Goal: Task Accomplishment & Management: Use online tool/utility

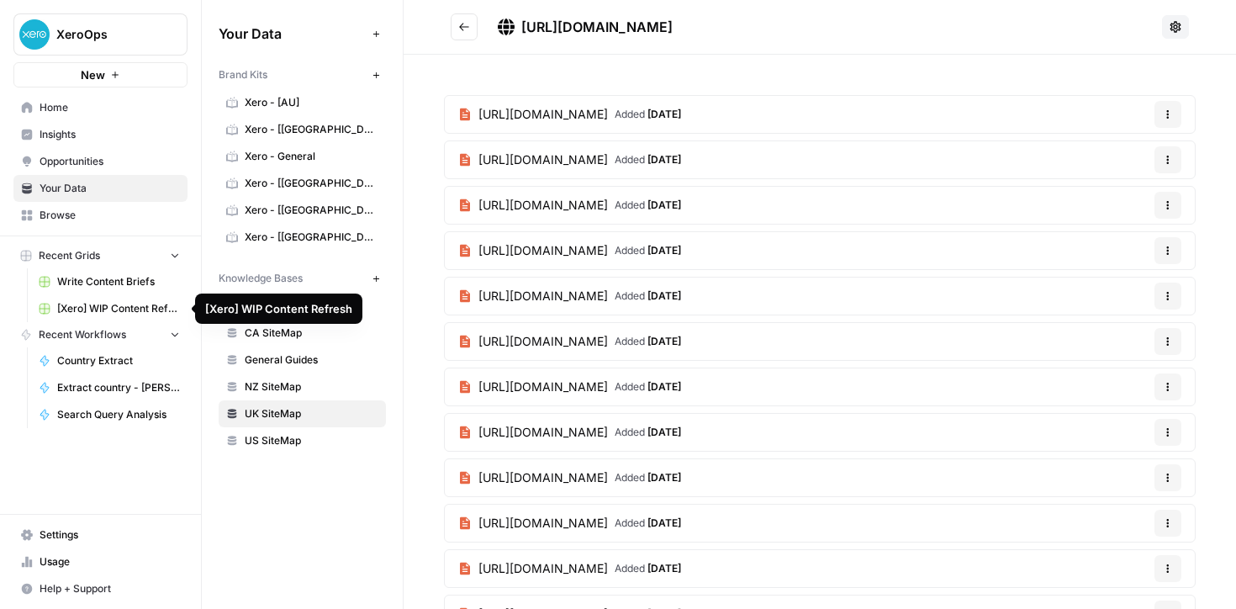
click at [95, 306] on span "[Xero] WIP Content Refresh" at bounding box center [118, 308] width 123 height 15
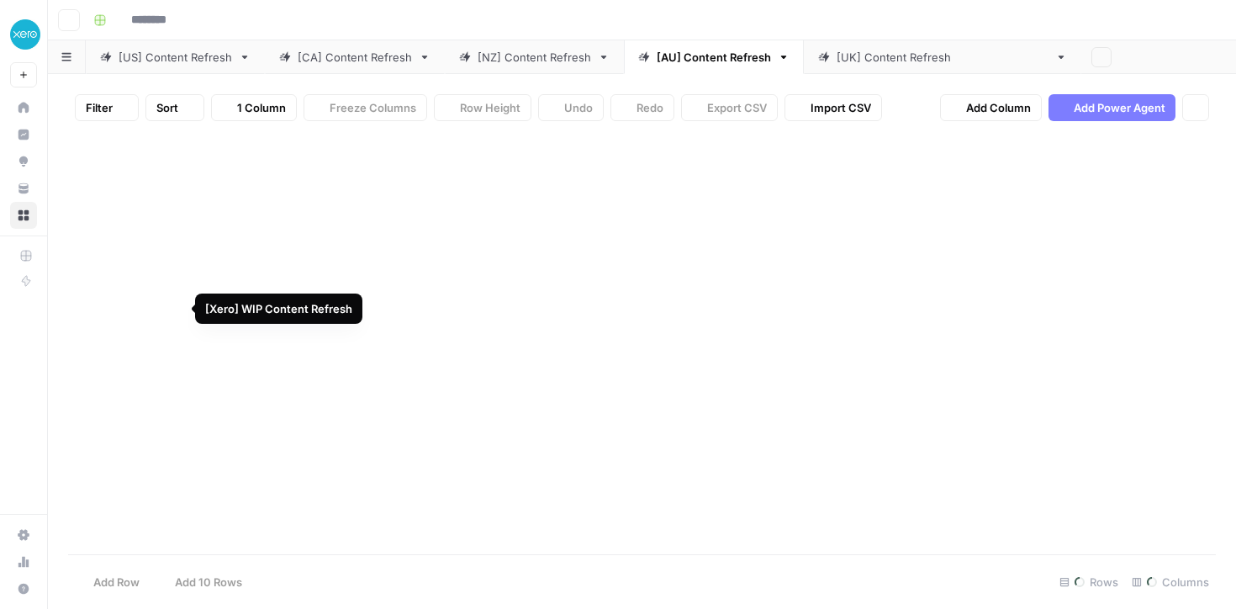
type input "**********"
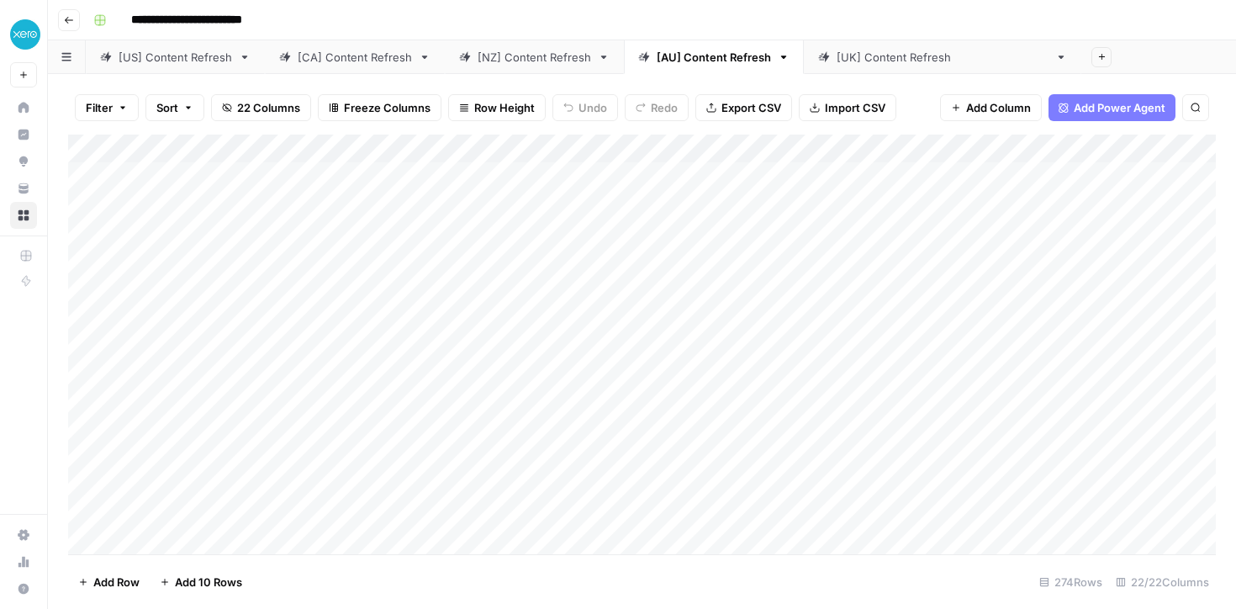
click at [873, 51] on div "[[GEOGRAPHIC_DATA]] Content Refresh" at bounding box center [942, 57] width 212 height 17
click at [177, 535] on div "Add Column" at bounding box center [641, 343] width 1147 height 419
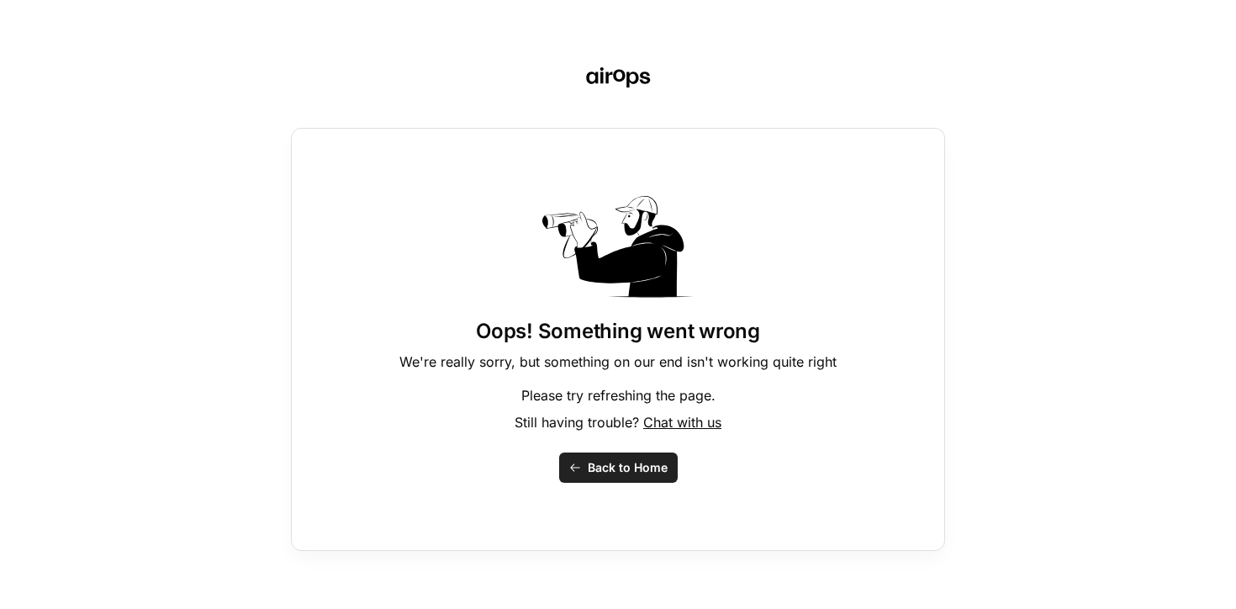
click at [608, 472] on span "Back to Home" at bounding box center [628, 467] width 80 height 17
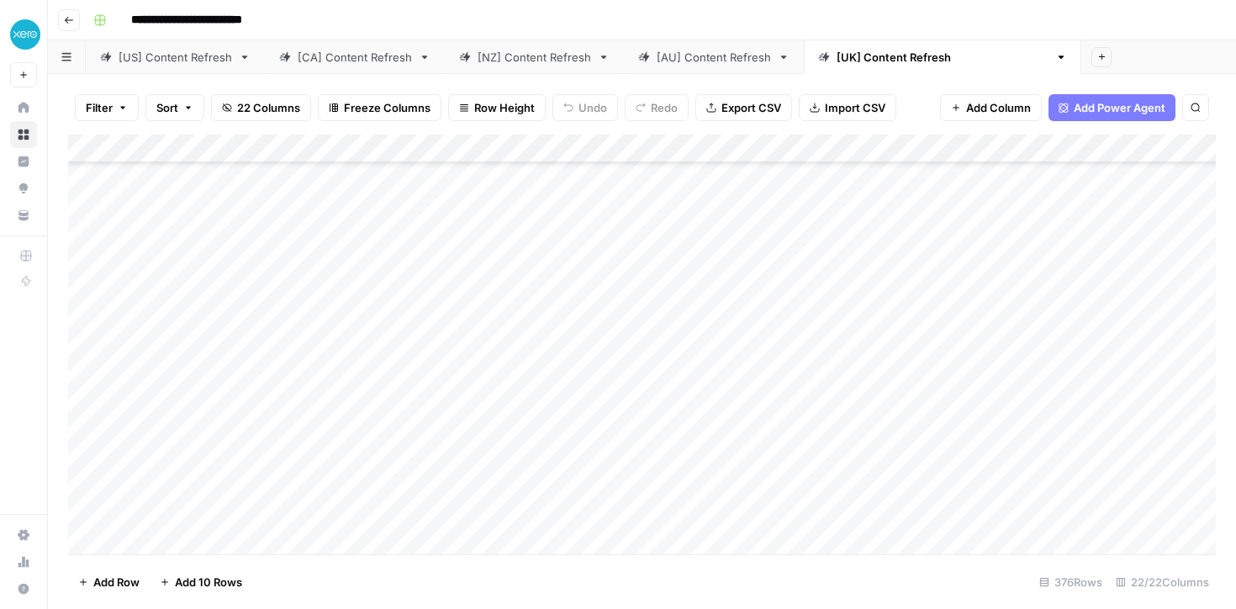
scroll to position [10381, 0]
click at [210, 509] on div "Add Column" at bounding box center [641, 343] width 1147 height 419
click at [250, 509] on div "Add Column" at bounding box center [641, 343] width 1147 height 419
paste input "**********"
type input "**********"
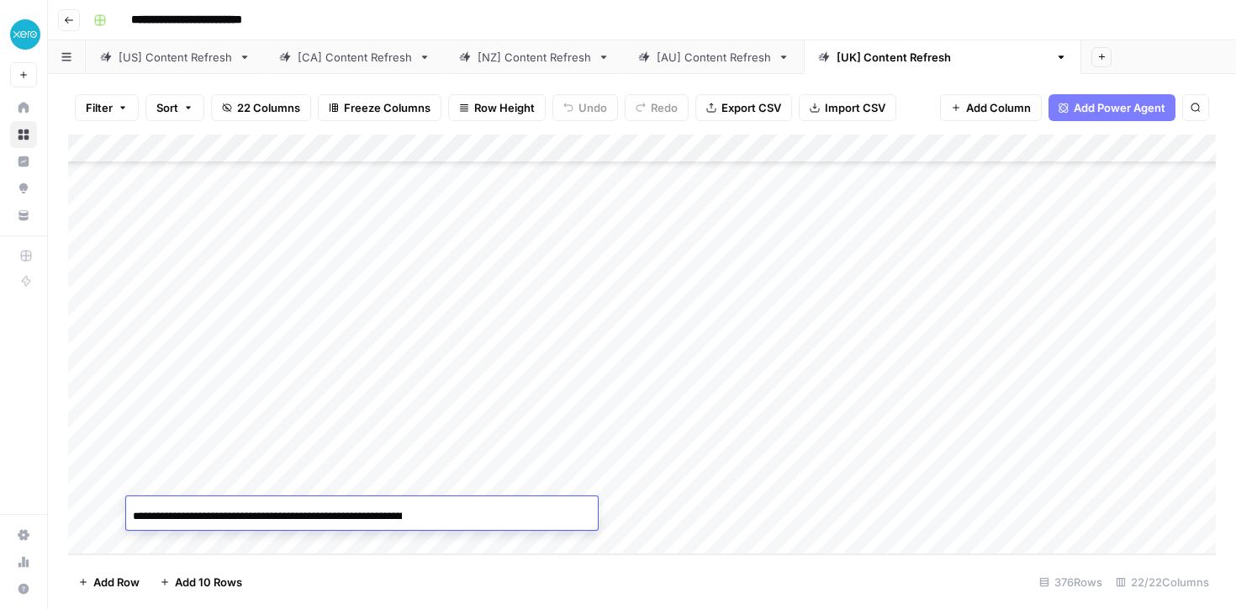
scroll to position [0, 165]
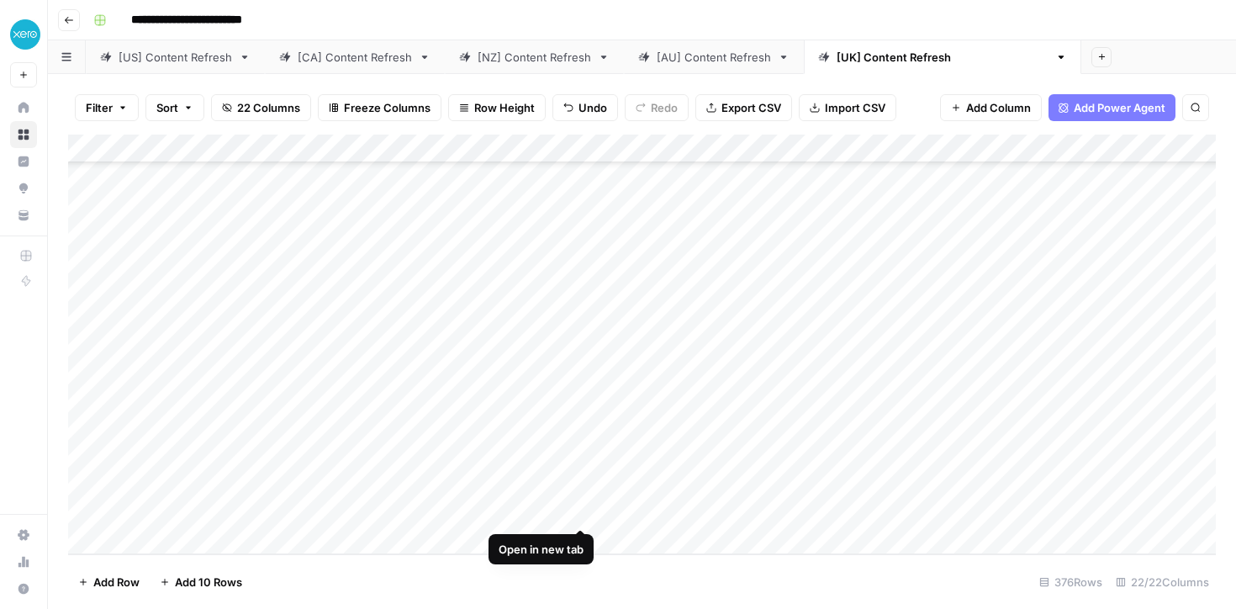
click at [657, 512] on div "Add Column" at bounding box center [641, 343] width 1147 height 419
click at [731, 510] on div "Add Column" at bounding box center [641, 343] width 1147 height 419
click at [242, 545] on div "Add Column" at bounding box center [641, 343] width 1147 height 419
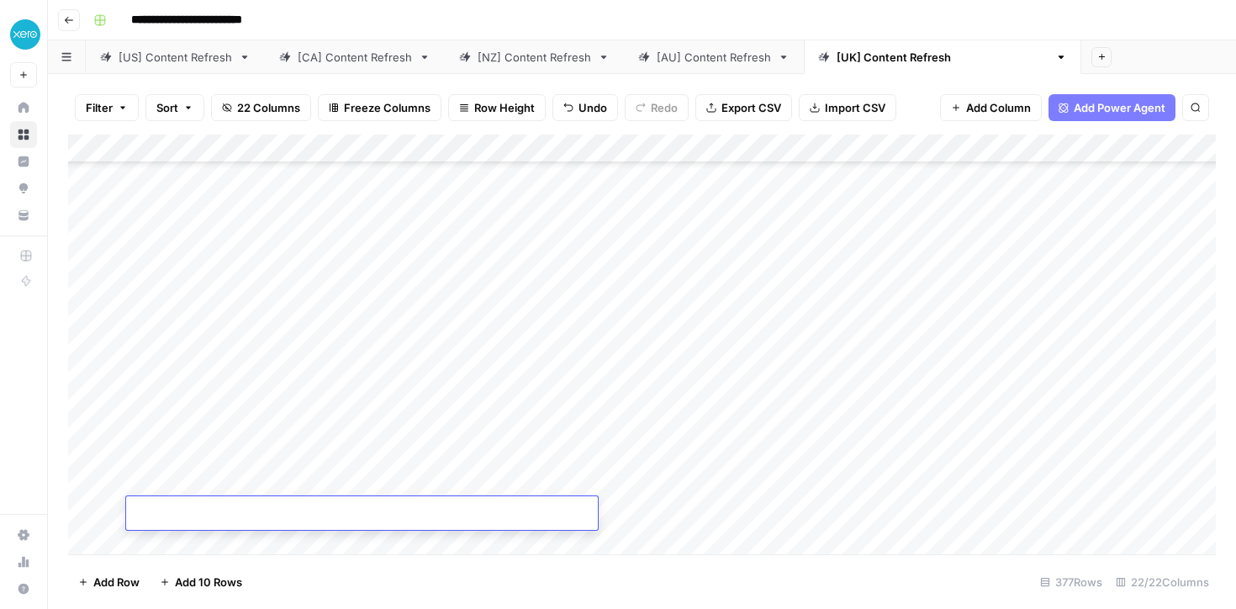
scroll to position [10410, 0]
paste input "**********"
type input "**********"
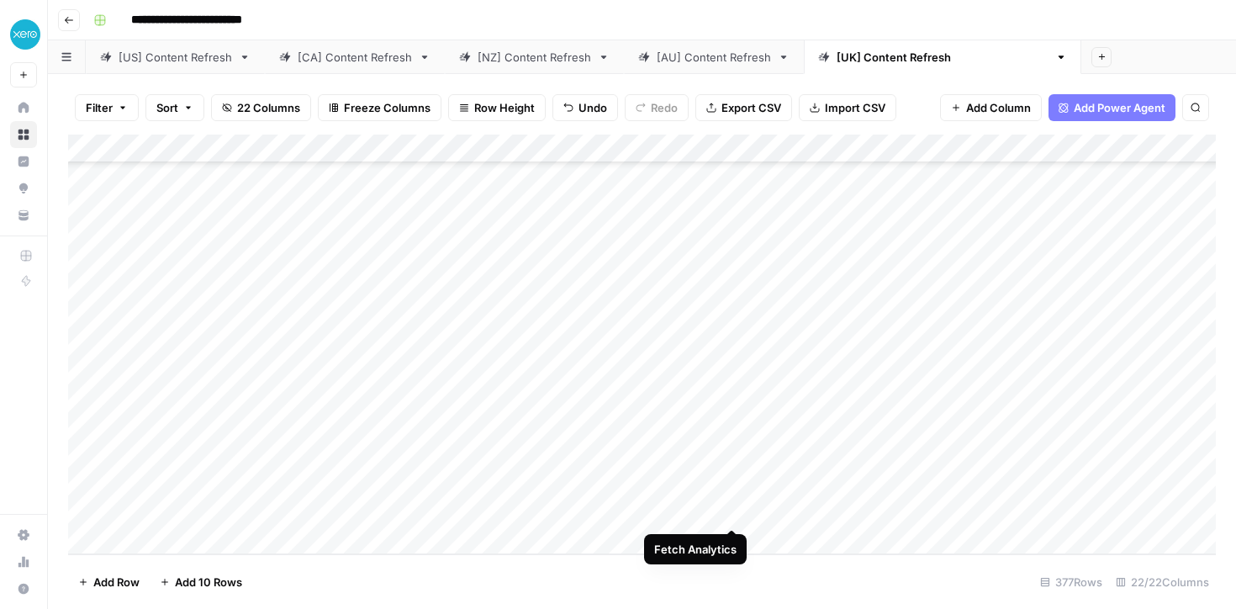
click at [731, 507] on div "Add Column" at bounding box center [641, 343] width 1147 height 419
click at [735, 482] on div "Add Column" at bounding box center [641, 343] width 1147 height 419
click at [815, 483] on div "Add Column" at bounding box center [641, 343] width 1147 height 419
click at [861, 504] on div "Add Column" at bounding box center [641, 343] width 1147 height 419
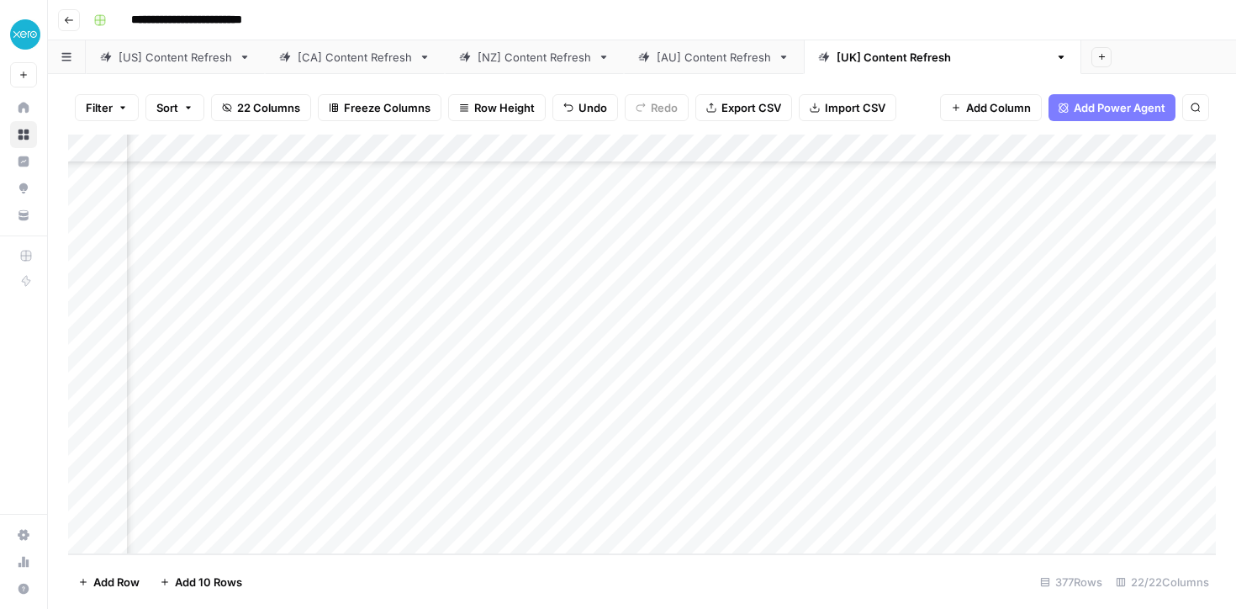
scroll to position [10410, 954]
click at [934, 480] on div "Add Column" at bounding box center [641, 343] width 1147 height 419
click at [934, 509] on div "Add Column" at bounding box center [641, 343] width 1147 height 419
click at [1049, 482] on div "Add Column" at bounding box center [641, 343] width 1147 height 419
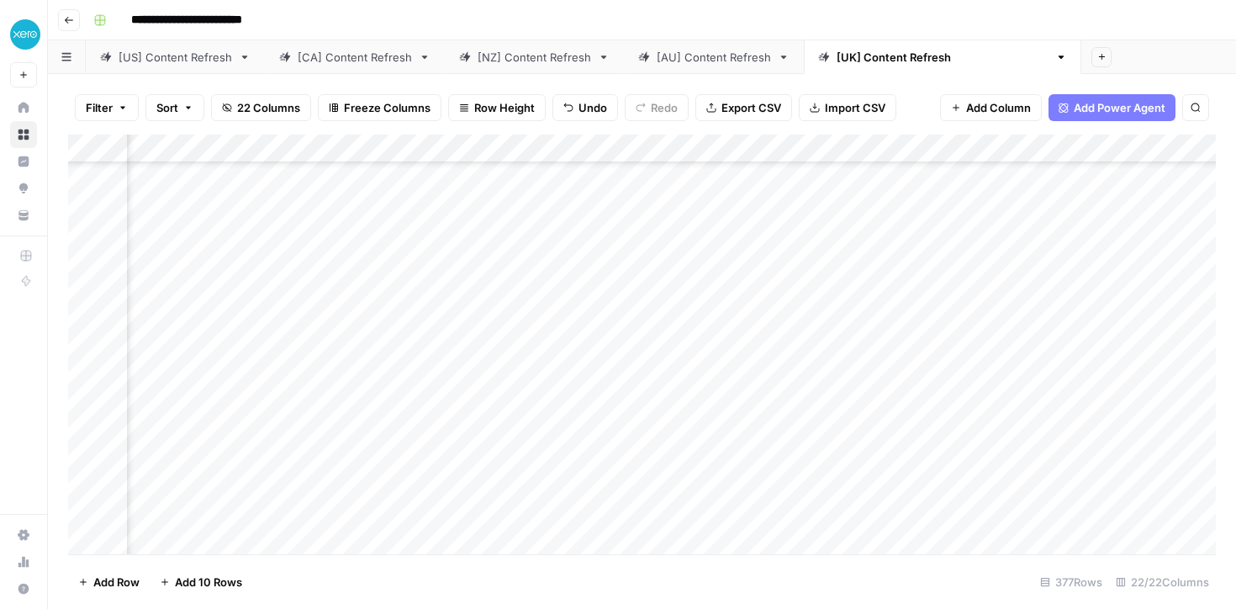
click at [585, 517] on div "Add Column" at bounding box center [641, 343] width 1147 height 419
click at [598, 505] on div "Add Column" at bounding box center [641, 343] width 1147 height 419
click at [635, 514] on textarea "**********" at bounding box center [656, 514] width 269 height 24
click at [615, 485] on div "Add Column" at bounding box center [641, 343] width 1147 height 419
click at [581, 482] on div "Add Column" at bounding box center [641, 343] width 1147 height 419
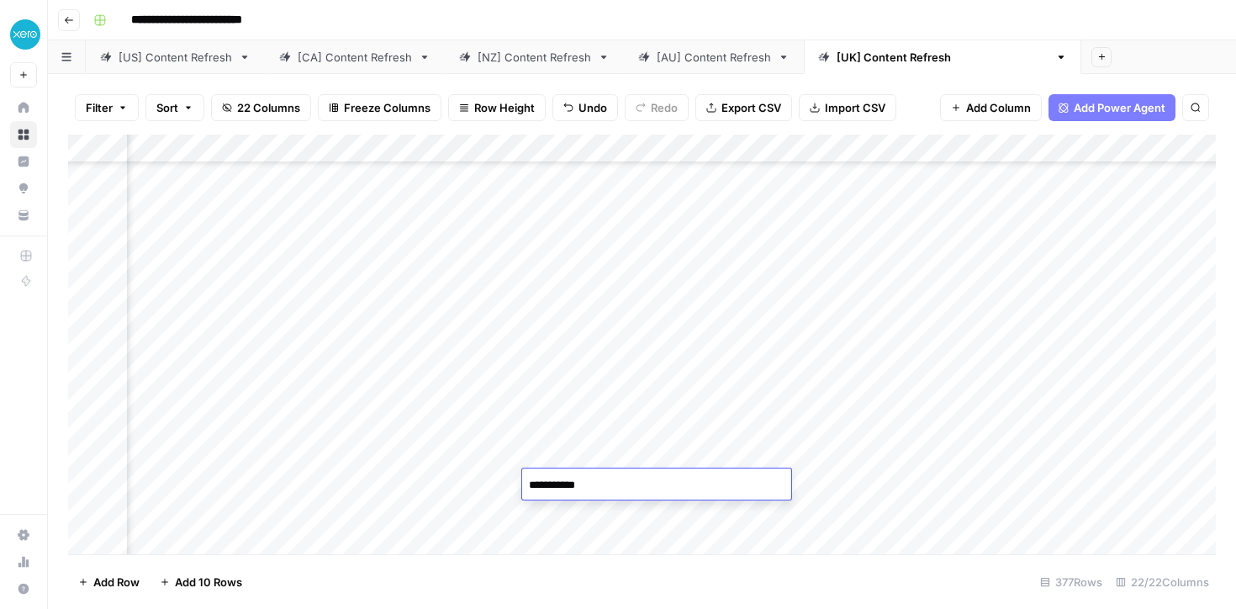
click at [581, 482] on textarea "**********" at bounding box center [656, 485] width 269 height 24
type textarea "**********"
click at [1045, 479] on div "Add Column" at bounding box center [641, 343] width 1147 height 419
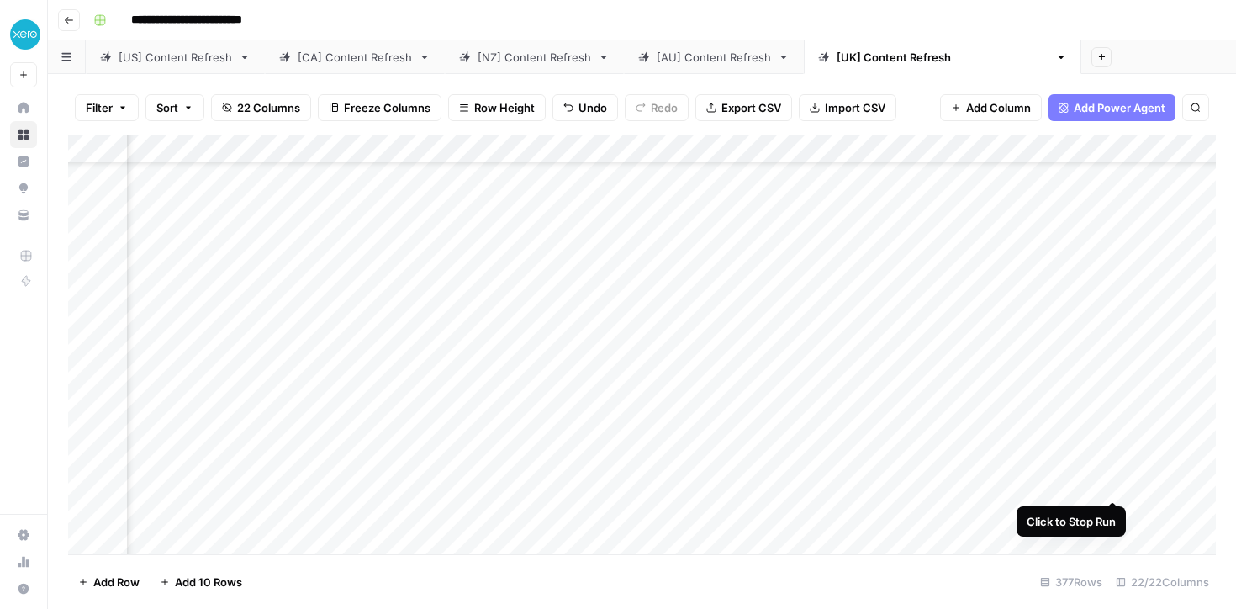
click at [1115, 481] on div "Add Column" at bounding box center [641, 343] width 1147 height 419
drag, startPoint x: 1093, startPoint y: 482, endPoint x: 1022, endPoint y: 482, distance: 70.6
click at [1022, 482] on div "Add Column" at bounding box center [641, 343] width 1147 height 419
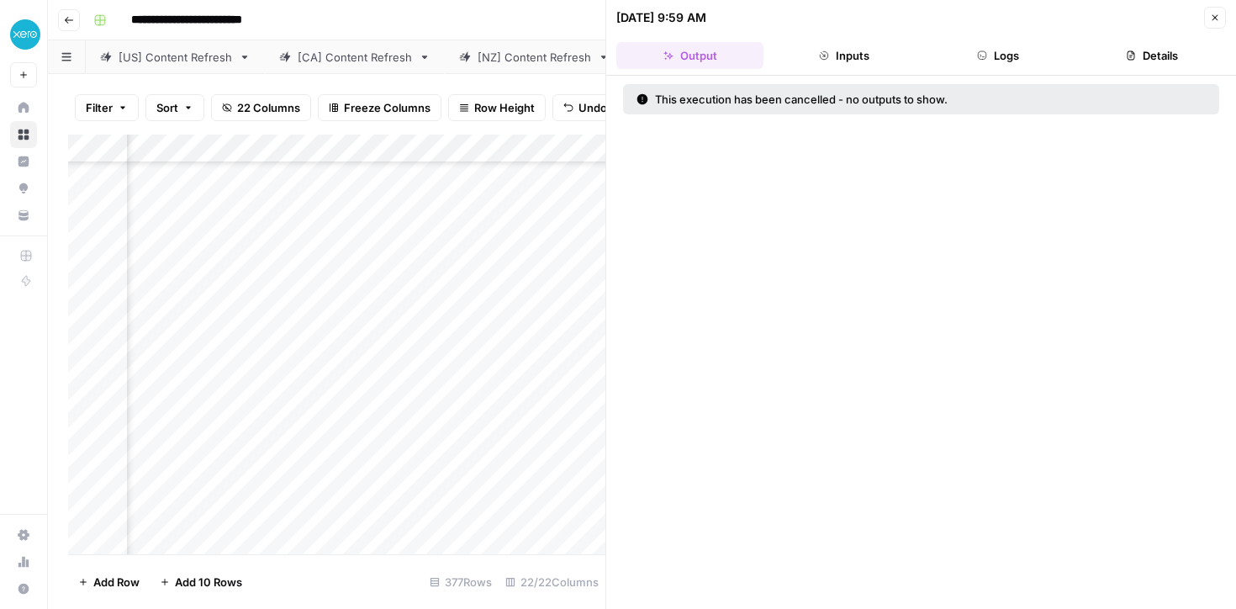
click at [1212, 14] on icon "button" at bounding box center [1214, 18] width 10 height 10
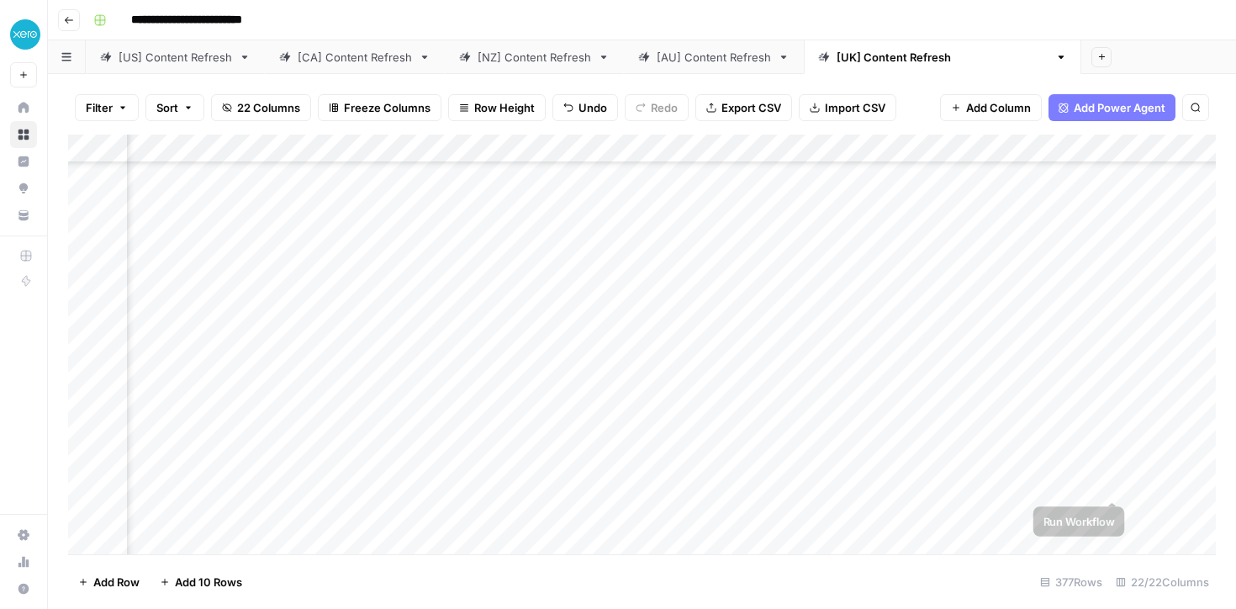
click at [1111, 482] on div "Add Column" at bounding box center [641, 343] width 1147 height 419
click at [1057, 509] on div "Add Column" at bounding box center [641, 343] width 1147 height 419
click at [697, 483] on div "Add Column" at bounding box center [641, 343] width 1147 height 419
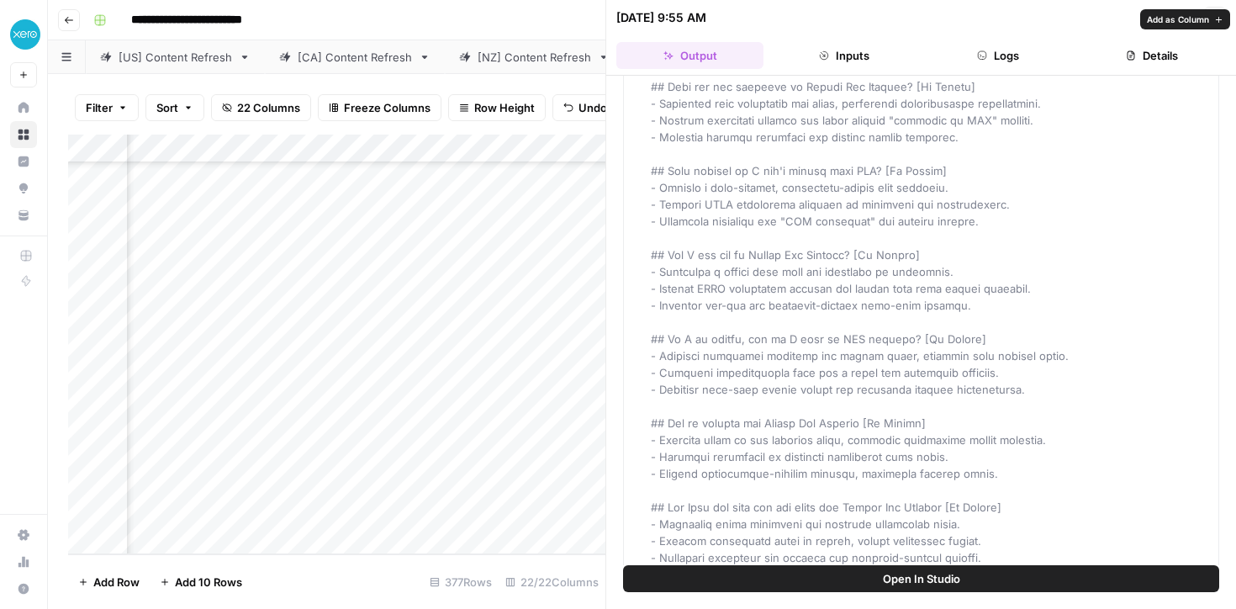
scroll to position [843, 0]
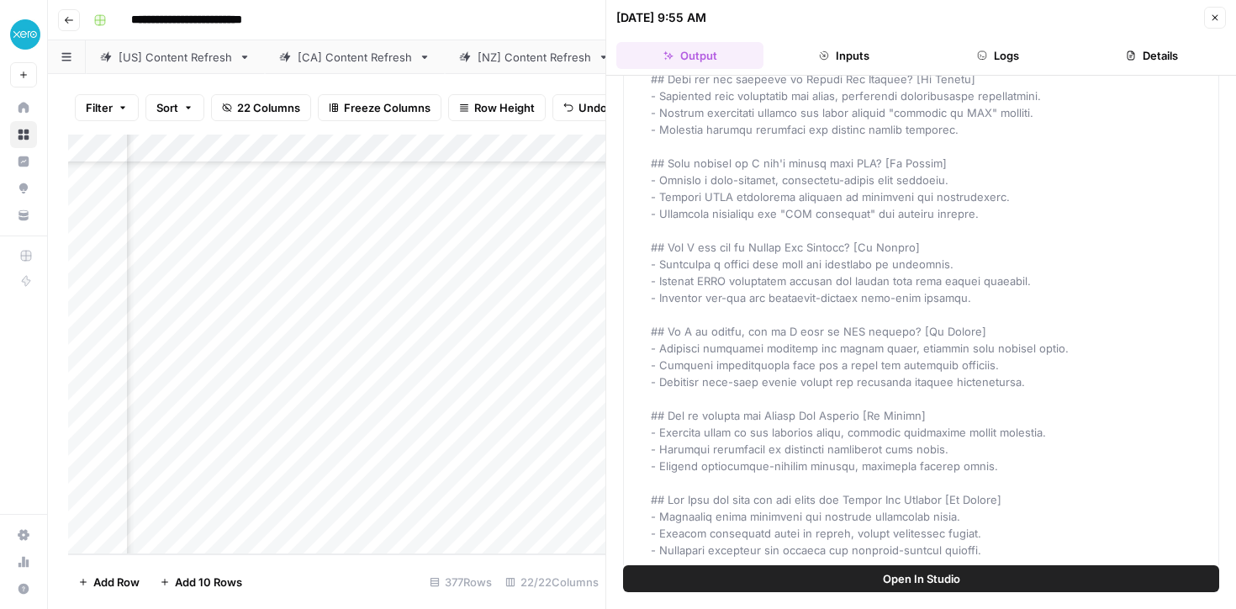
click at [394, 477] on div "Add Column" at bounding box center [336, 343] width 537 height 419
click at [489, 485] on div "Add Column" at bounding box center [336, 343] width 537 height 419
click at [1214, 15] on icon "button" at bounding box center [1214, 18] width 10 height 10
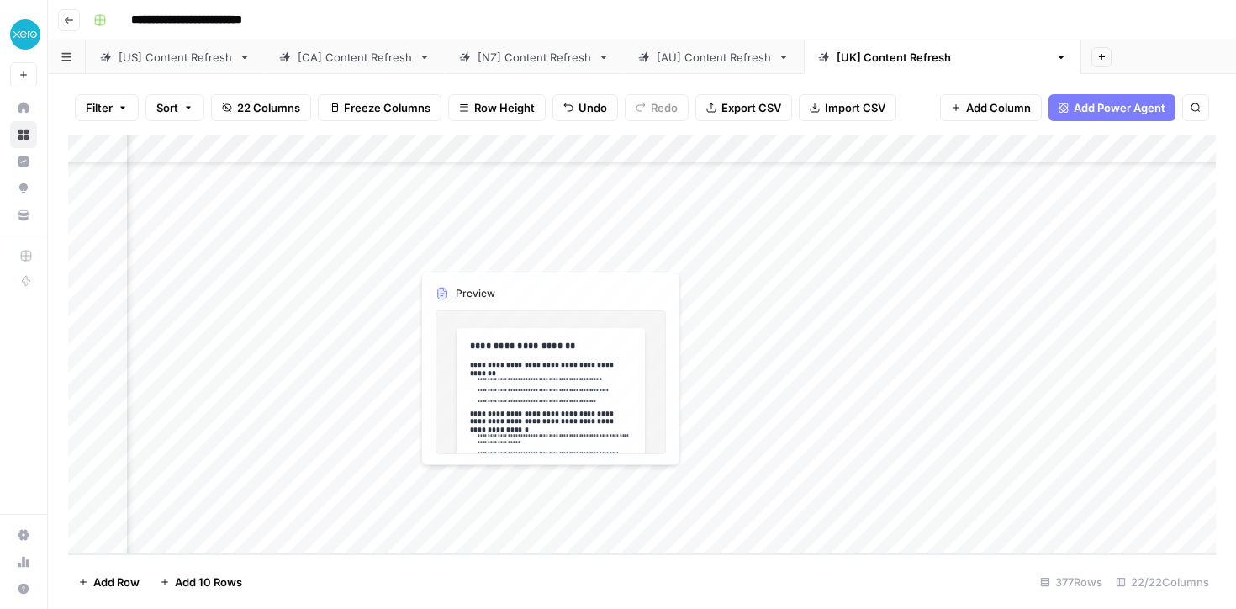
scroll to position [10410, 1480]
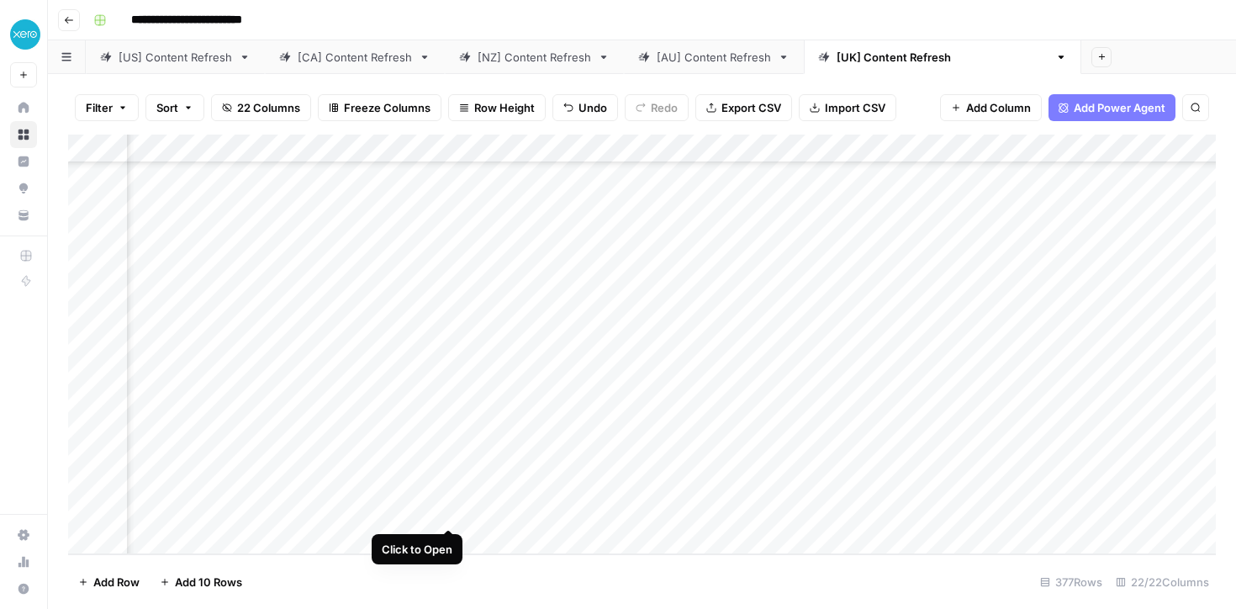
click at [449, 512] on div "Add Column" at bounding box center [641, 343] width 1147 height 419
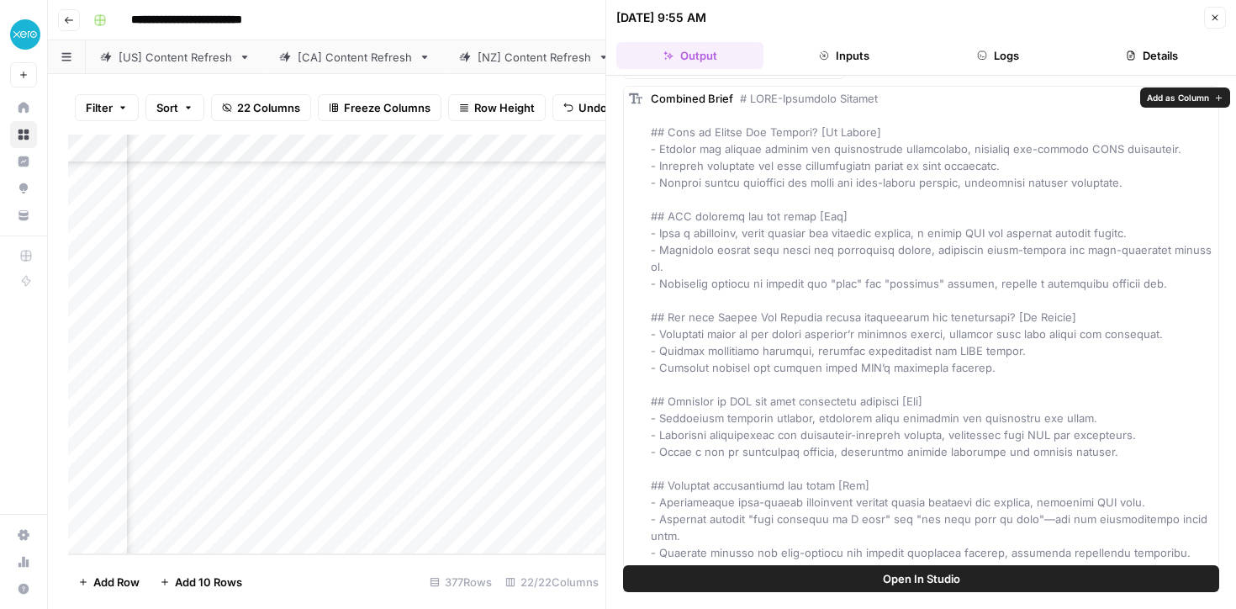
scroll to position [68, 0]
click at [861, 62] on button "Inputs" at bounding box center [843, 55] width 147 height 27
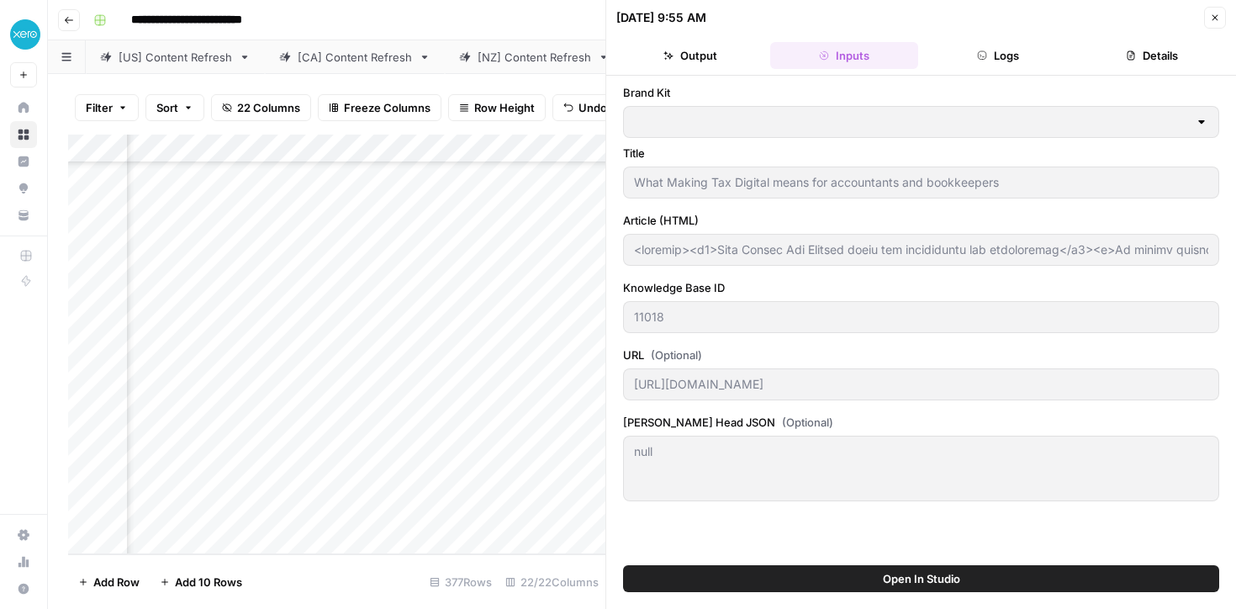
scroll to position [0, 0]
type input "Xero - [[GEOGRAPHIC_DATA]]"
click at [1024, 48] on button "Logs" at bounding box center [998, 55] width 147 height 27
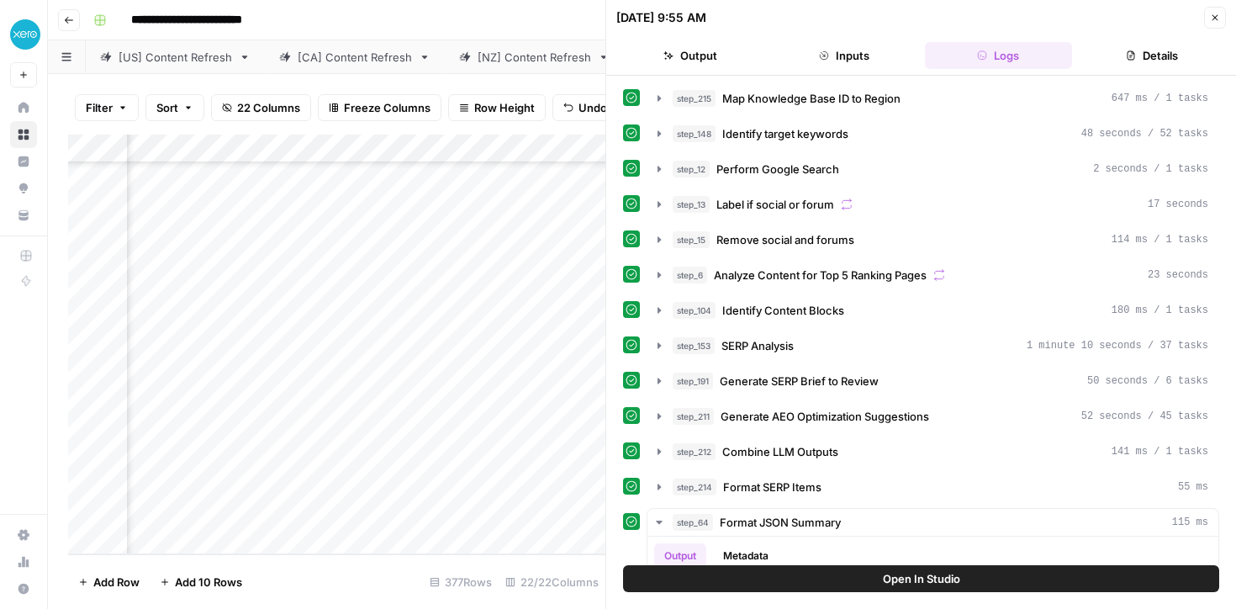
click at [1158, 60] on button "Details" at bounding box center [1151, 55] width 147 height 27
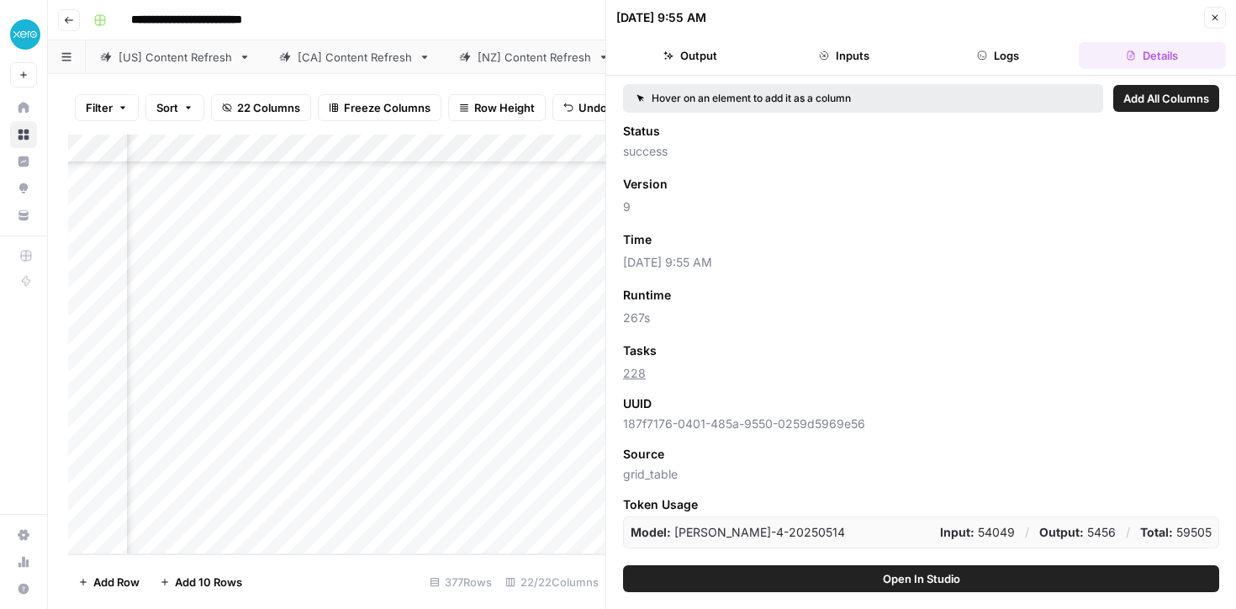
scroll to position [118, 0]
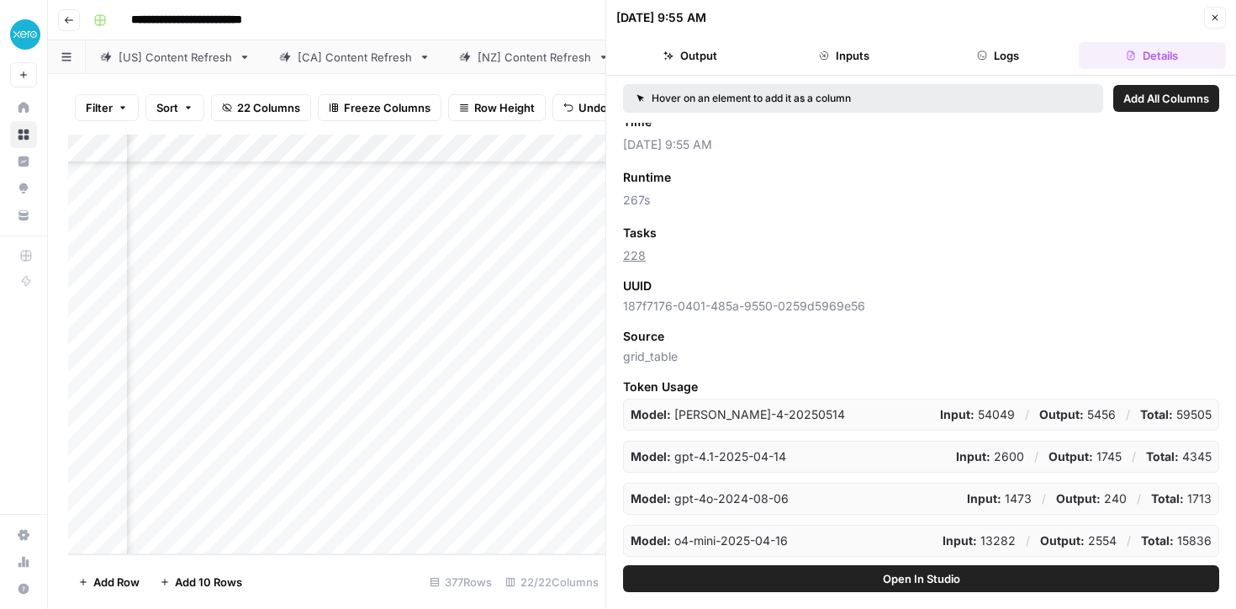
click at [978, 44] on button "Logs" at bounding box center [998, 55] width 147 height 27
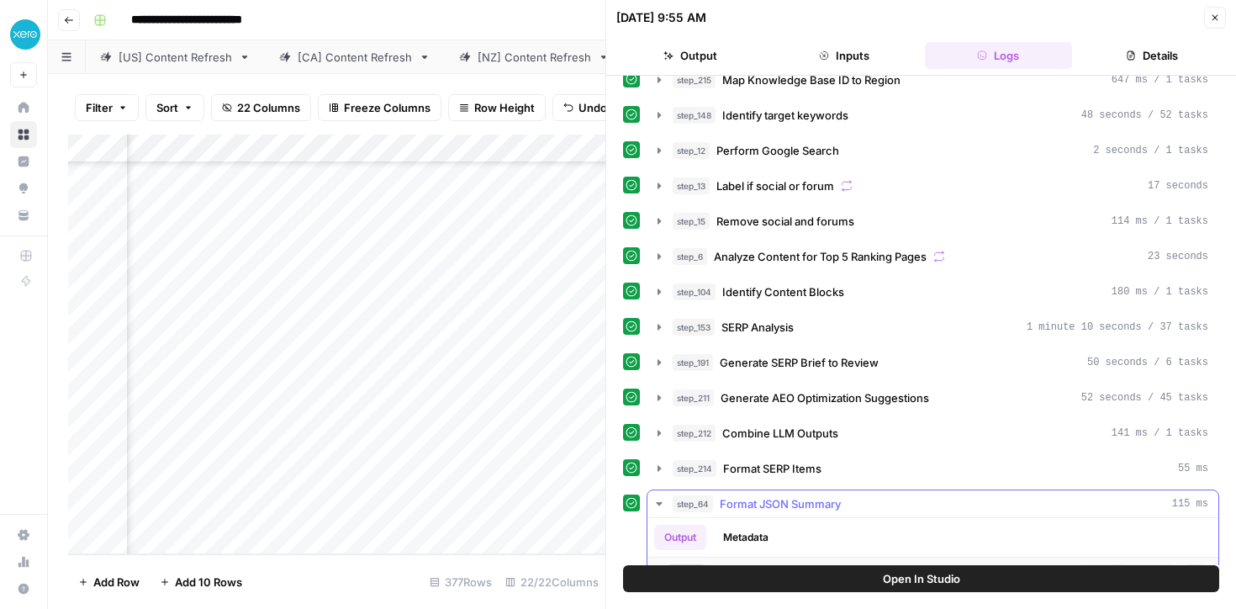
scroll to position [0, 0]
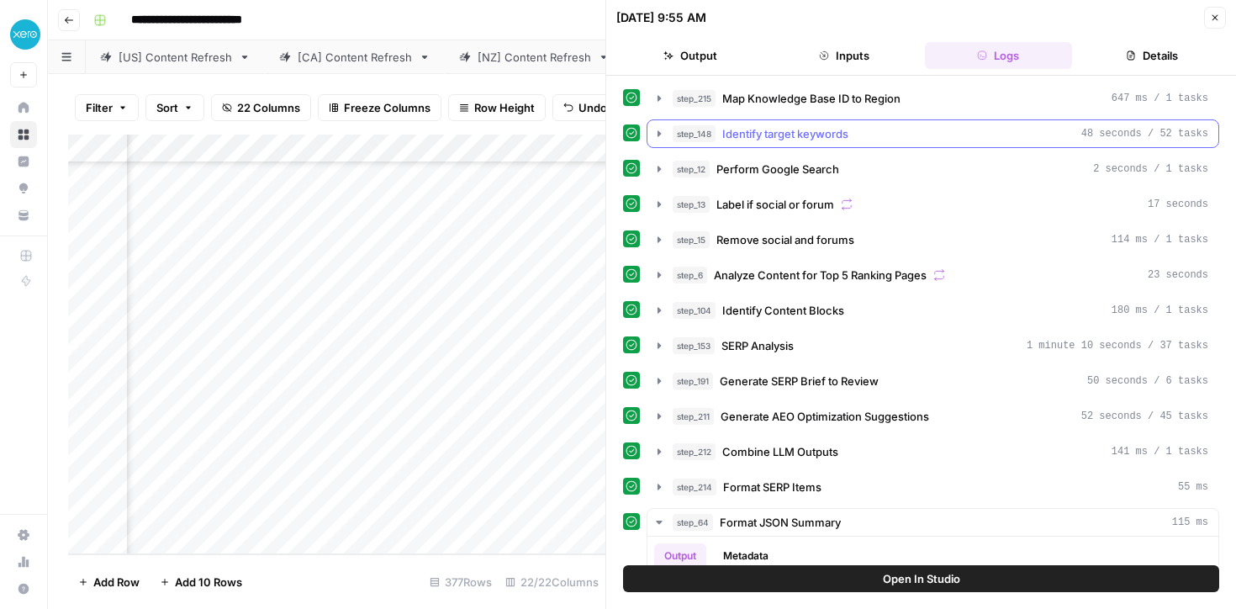
click at [660, 131] on icon "button" at bounding box center [658, 133] width 13 height 13
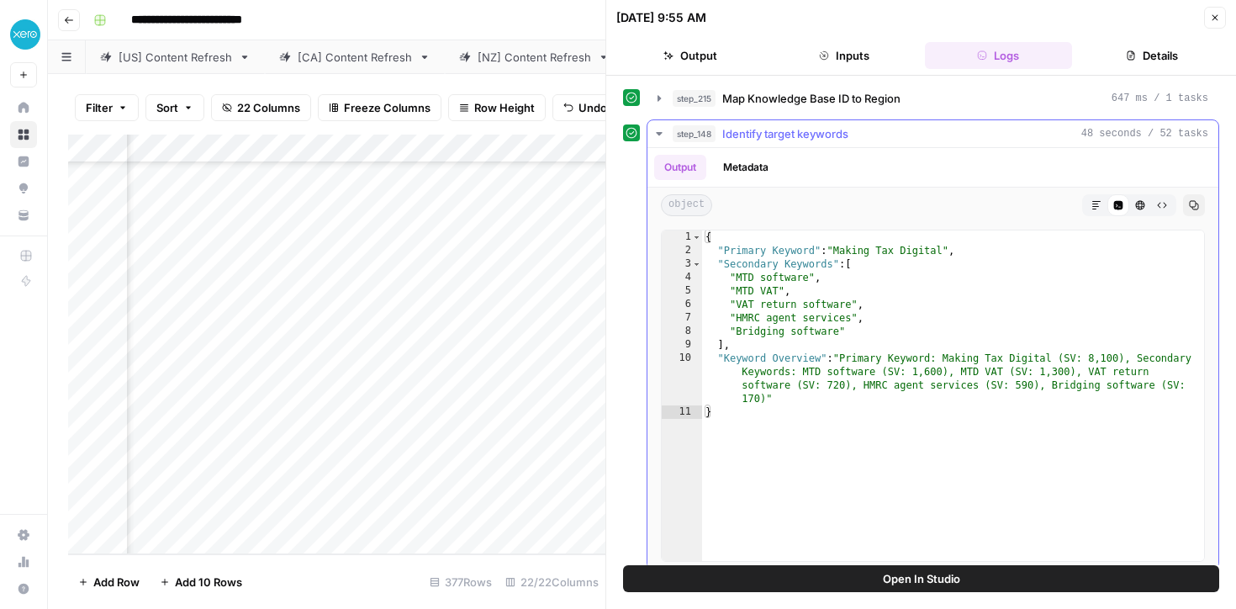
click at [659, 133] on icon "button" at bounding box center [659, 133] width 6 height 3
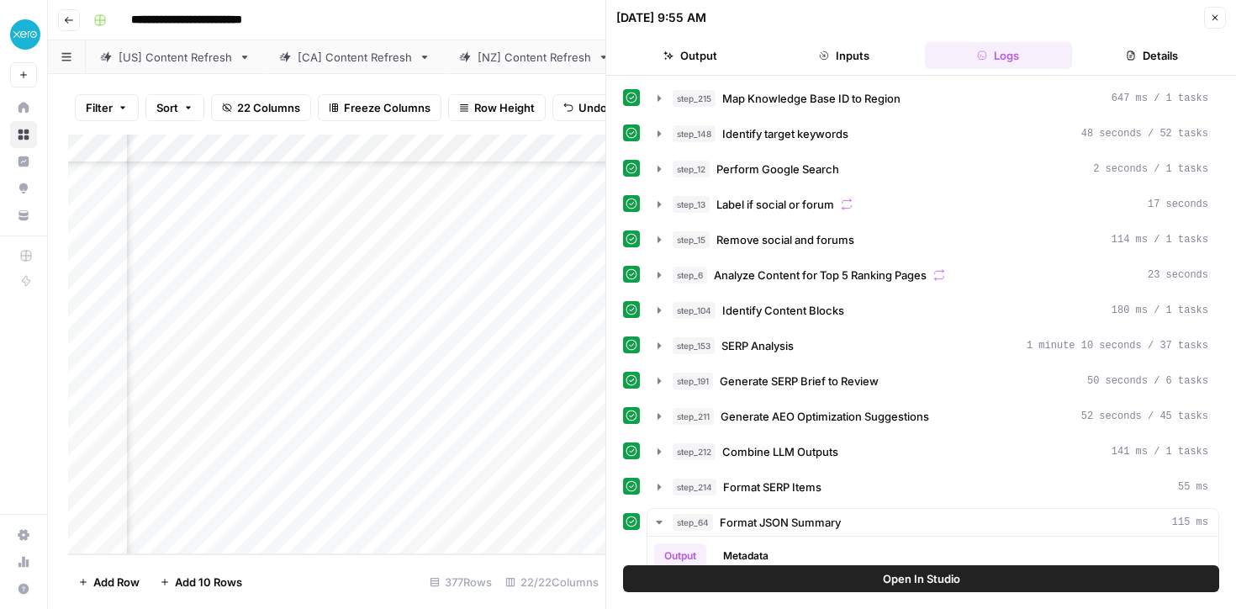
click at [1215, 17] on icon "button" at bounding box center [1214, 18] width 10 height 10
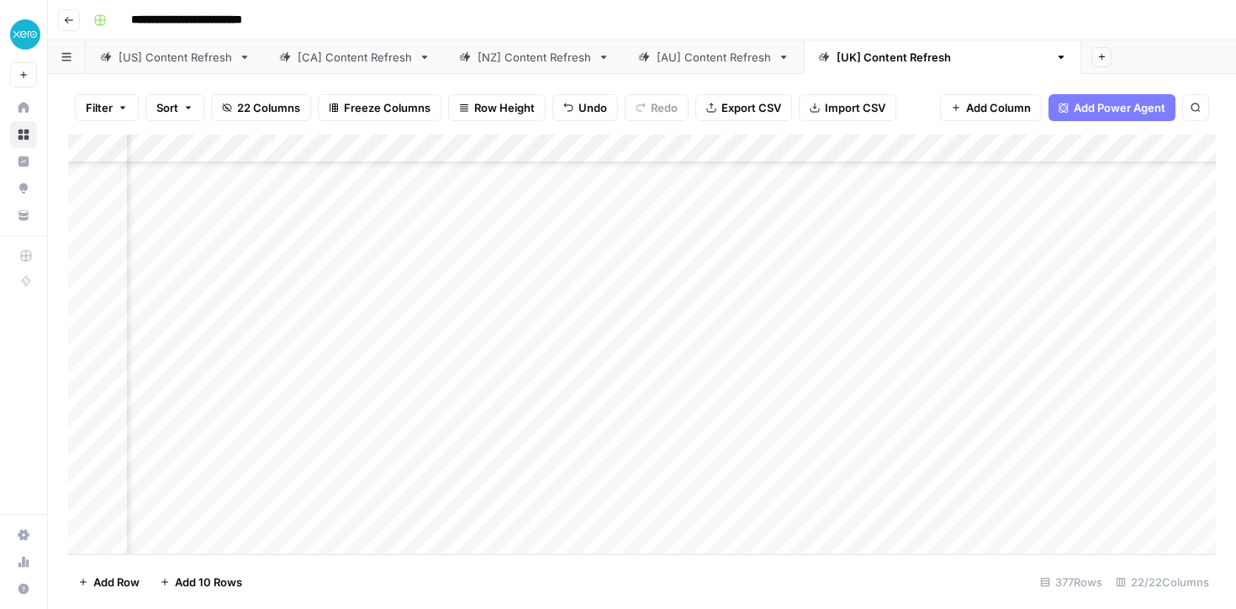
scroll to position [10410, 2056]
